Goal: Information Seeking & Learning: Find specific fact

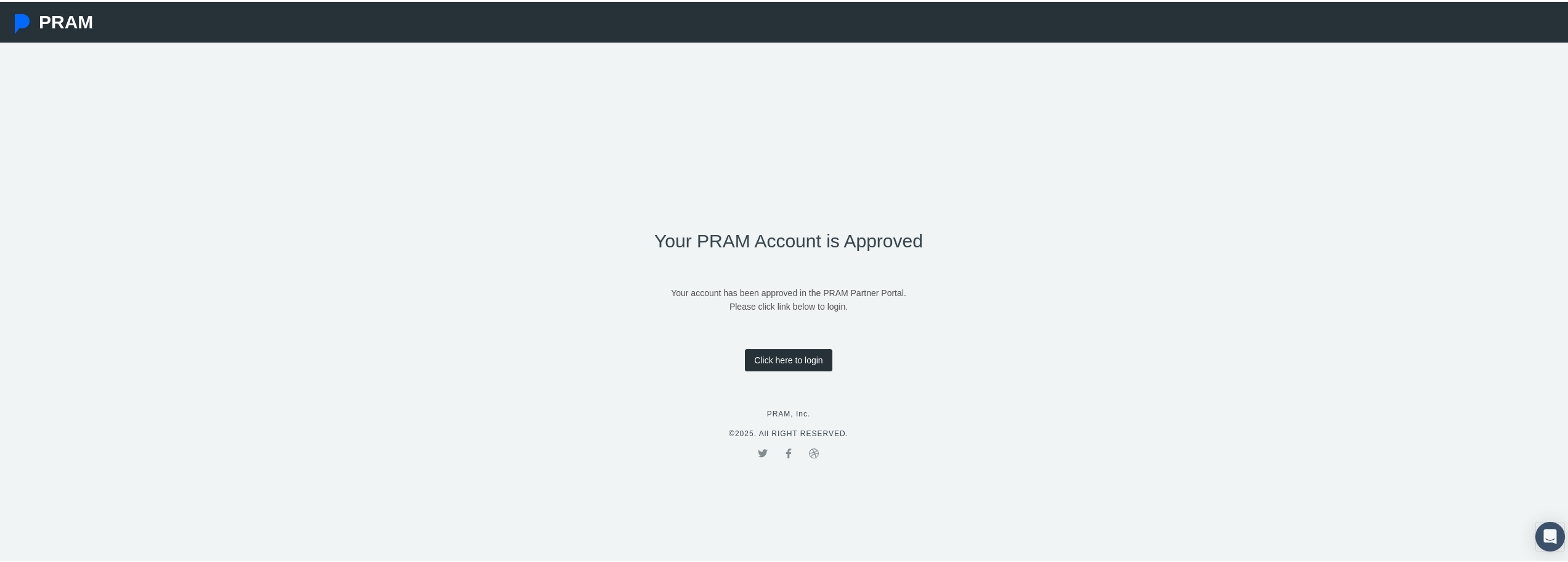
click at [802, 354] on link "Click here to login" at bounding box center [789, 358] width 87 height 23
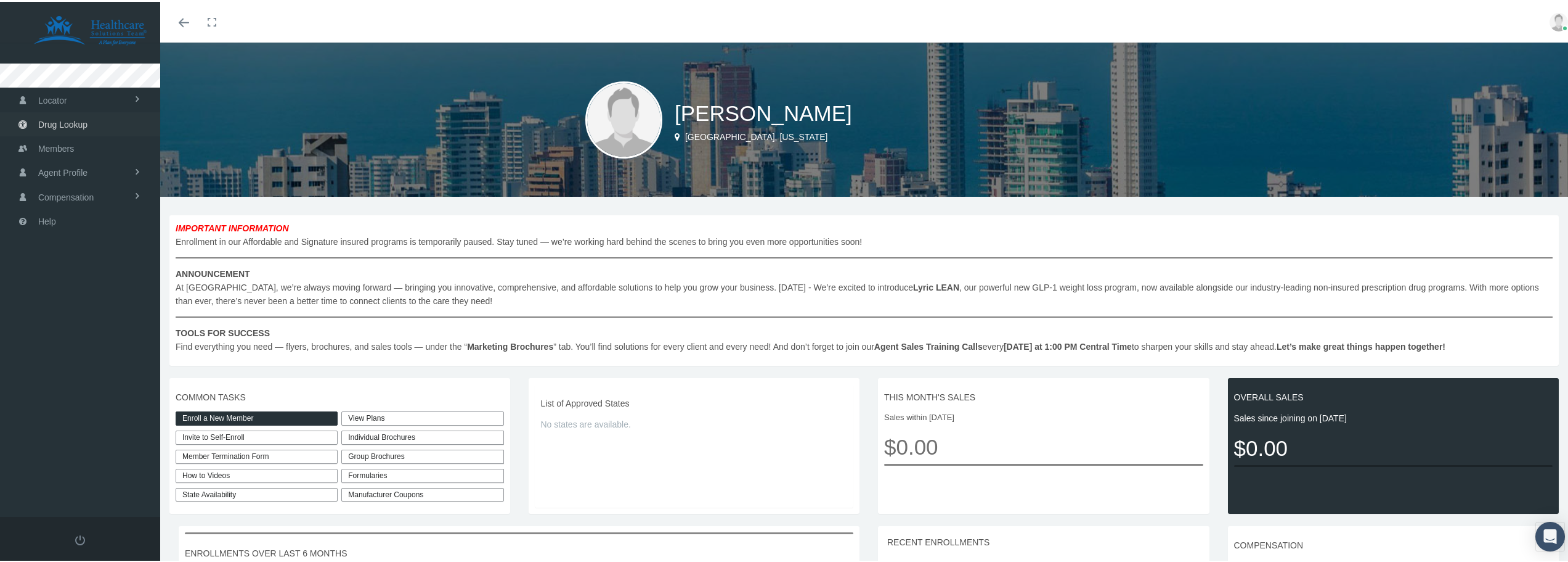
click at [68, 121] on span "Drug Lookup" at bounding box center [62, 123] width 49 height 23
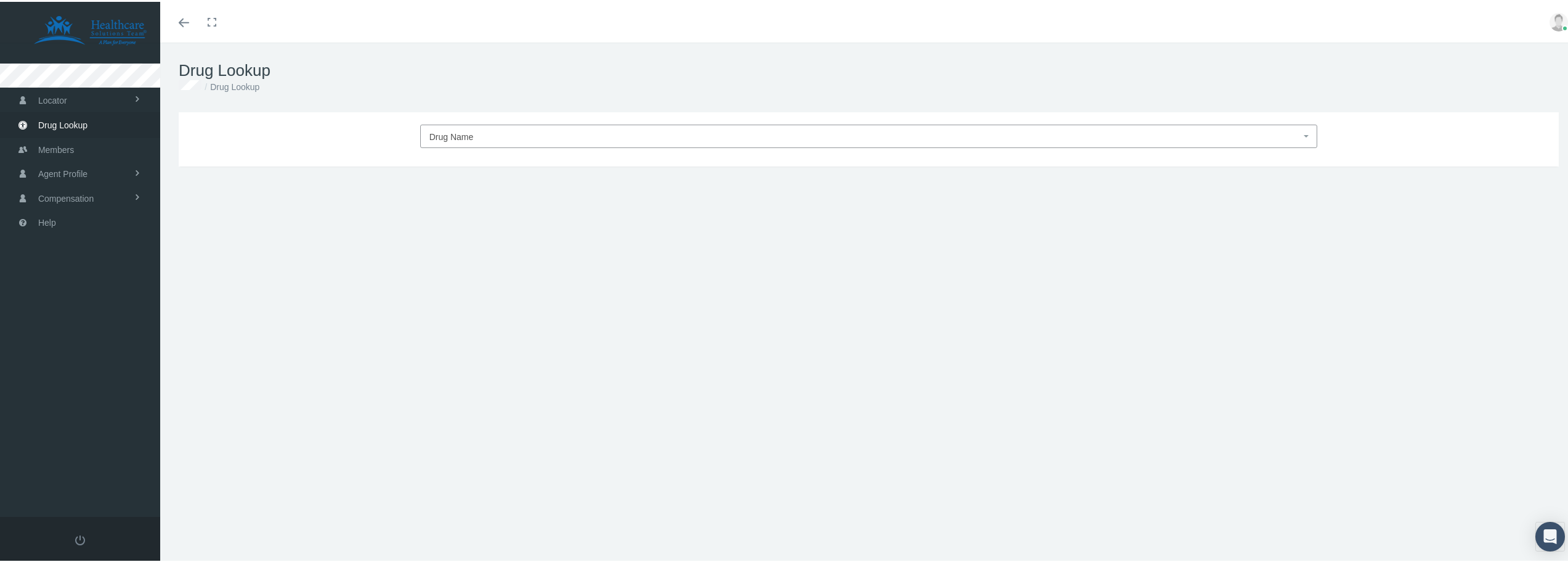
click at [446, 133] on span "Drug Name" at bounding box center [451, 135] width 44 height 10
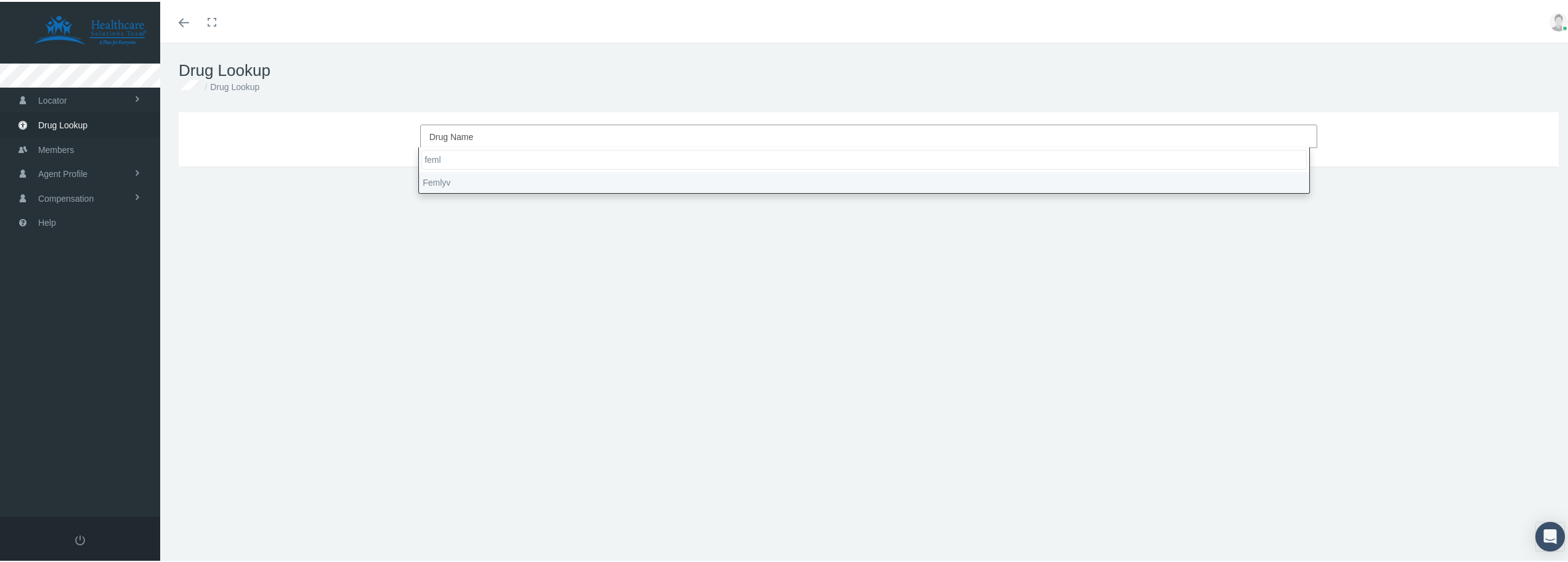
type input "feml"
select select "Femlyv"
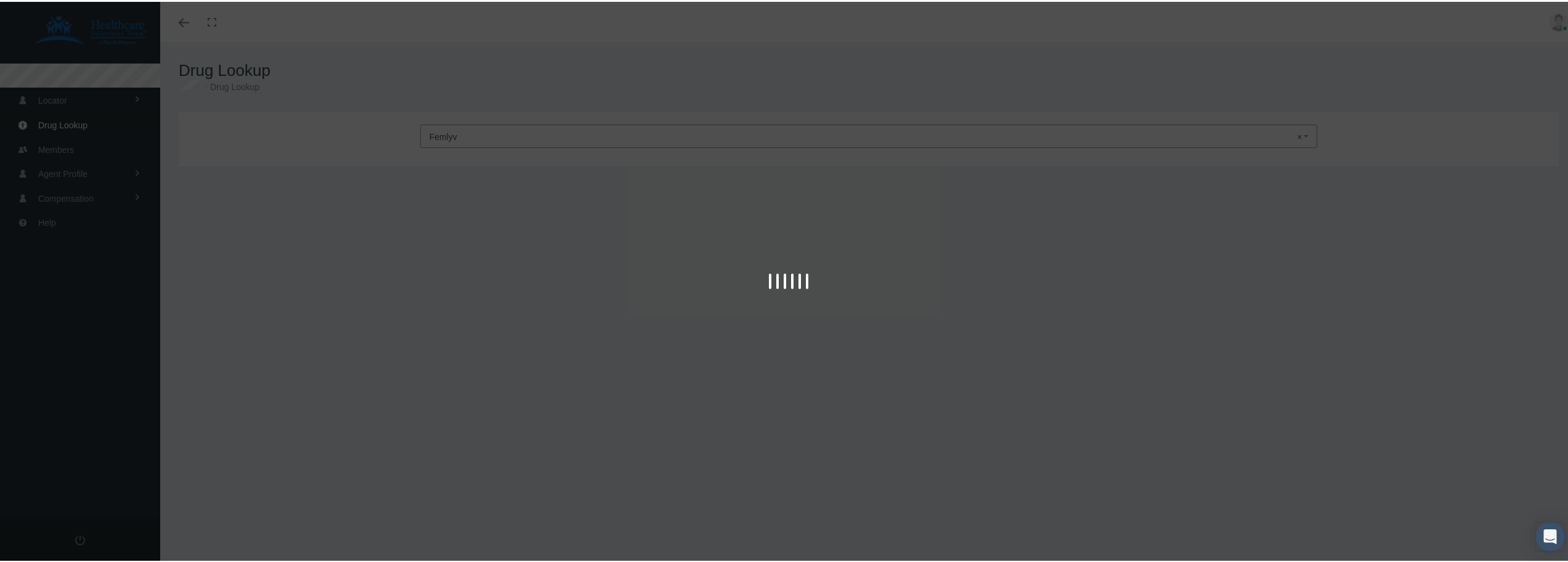
type input "30"
select select "Tablet Disintegrating"
select select "1-0.02 MG"
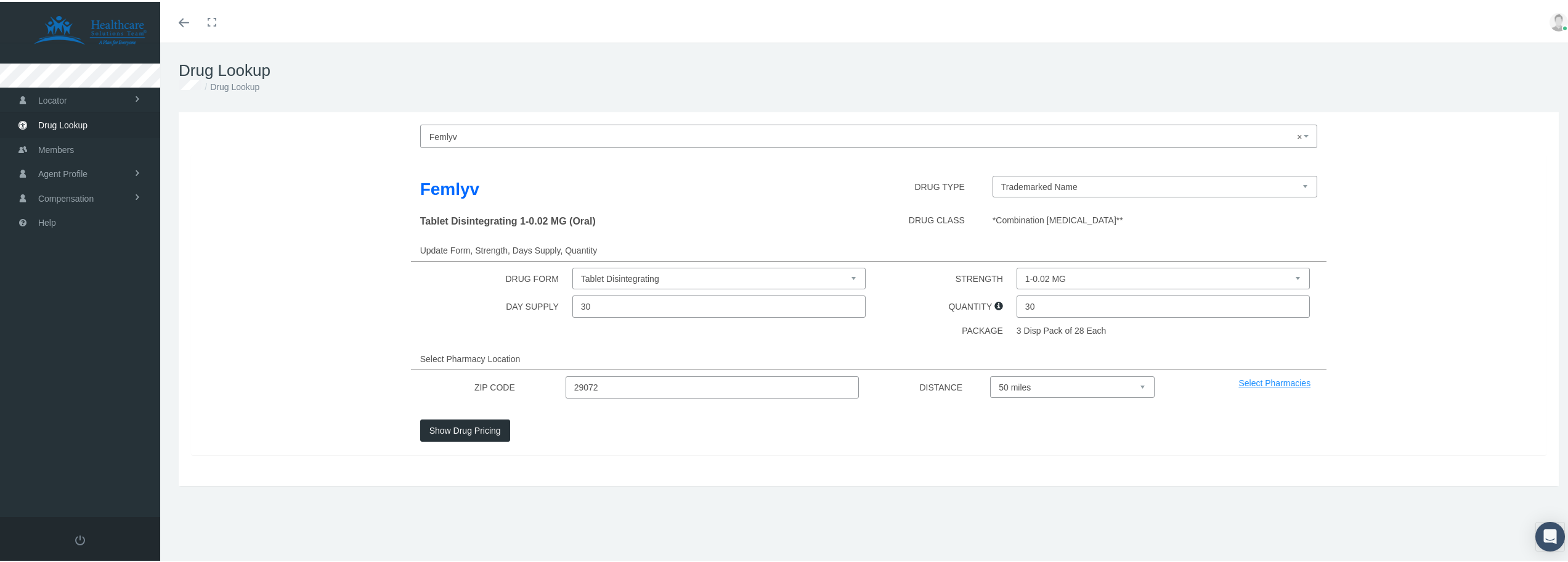
click at [596, 386] on input "29072" at bounding box center [712, 385] width 293 height 23
type input "29710"
click at [478, 431] on button "Show Drug Pricing" at bounding box center [465, 428] width 90 height 23
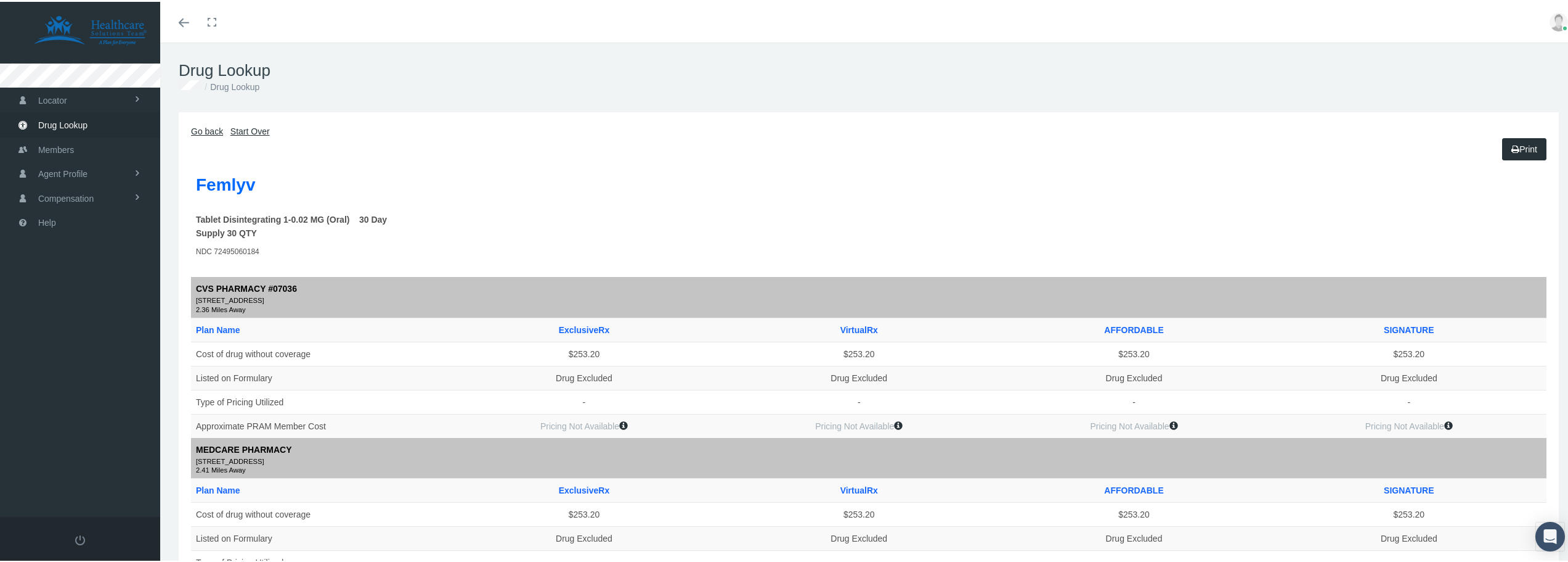
click at [212, 125] on link "Go back" at bounding box center [207, 129] width 32 height 10
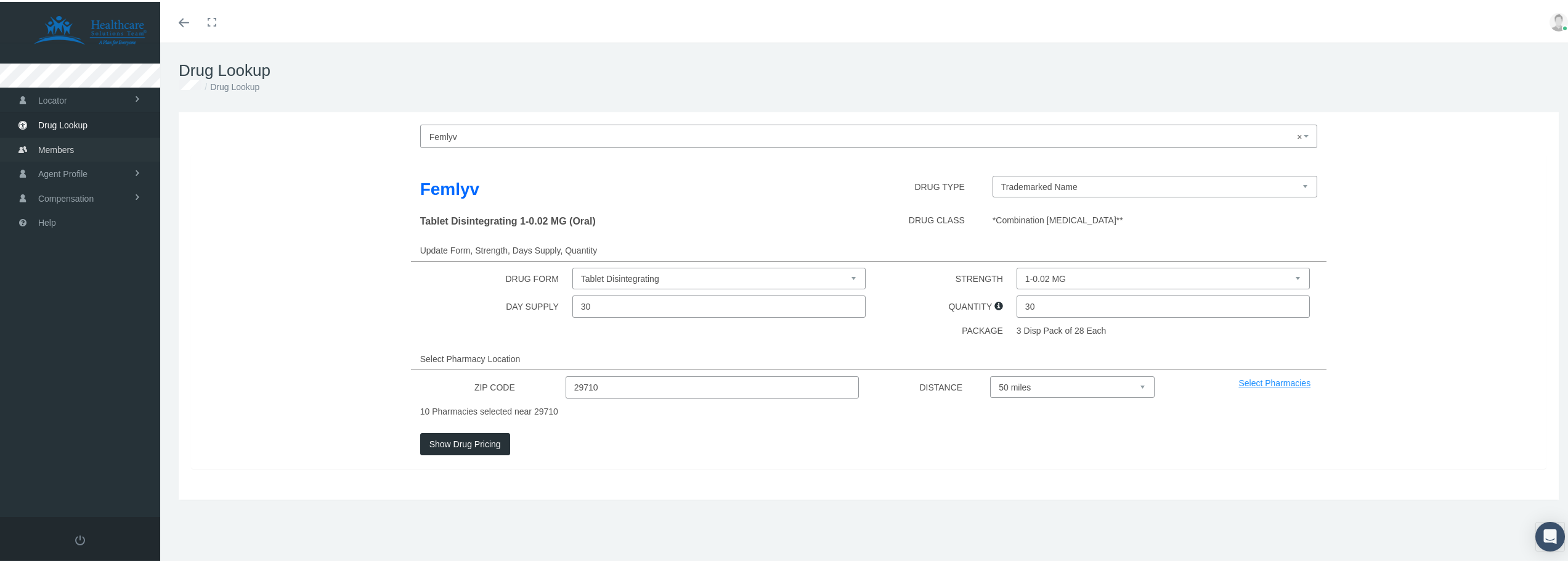
click at [56, 144] on span "Members" at bounding box center [56, 148] width 36 height 23
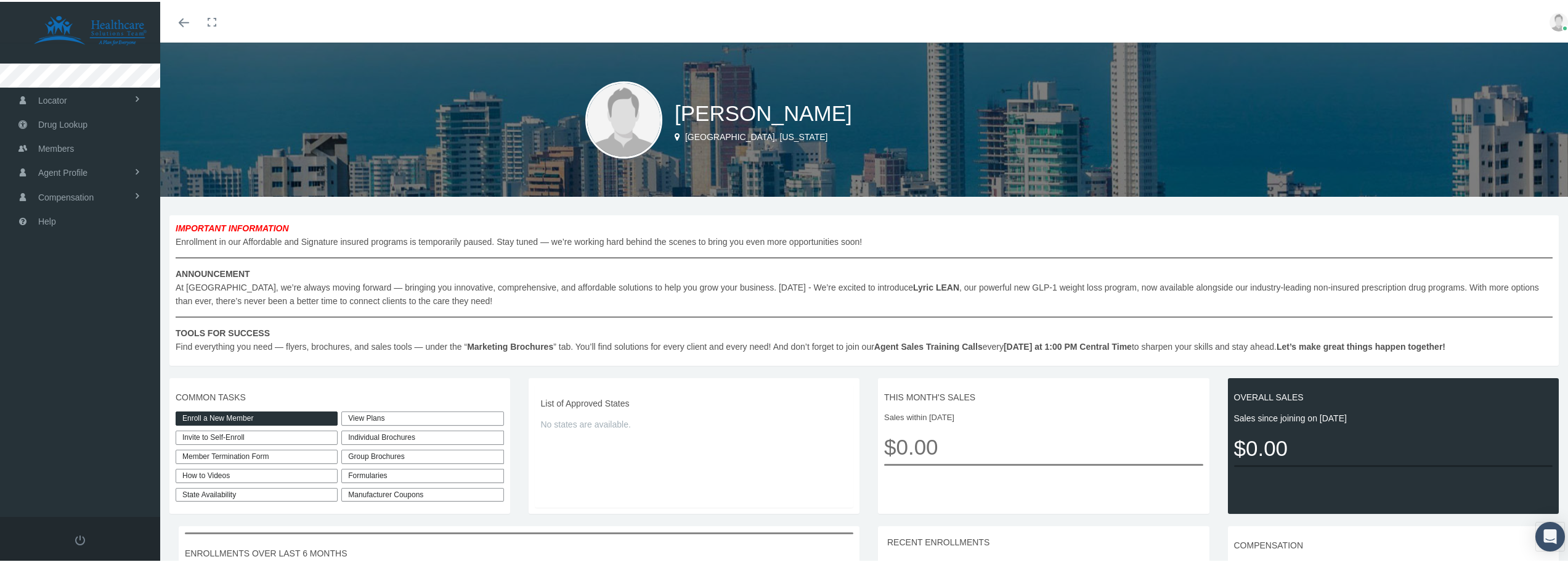
click at [389, 413] on link "View Plans" at bounding box center [422, 416] width 162 height 14
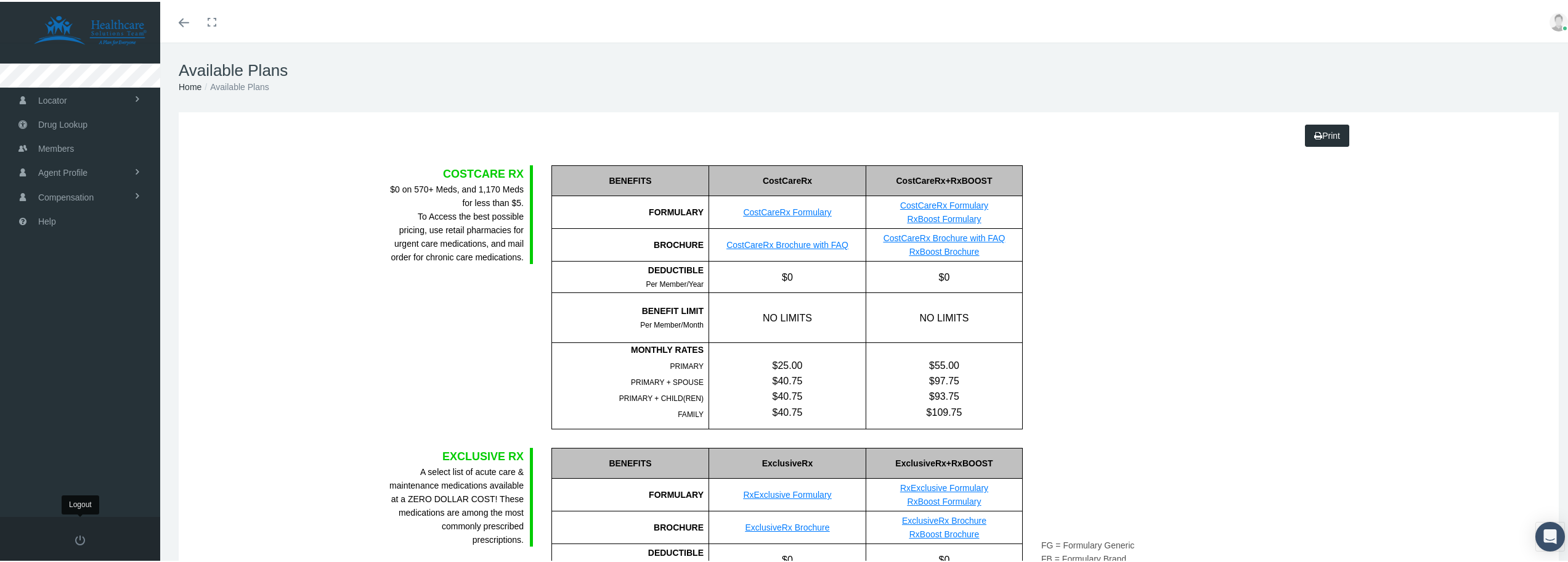
click at [85, 536] on link at bounding box center [80, 538] width 160 height 47
